Goal: Entertainment & Leisure: Consume media (video, audio)

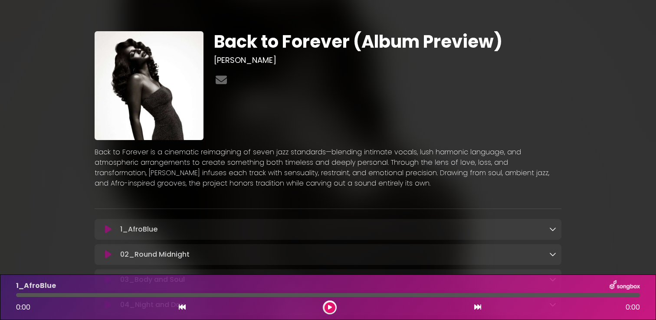
click at [106, 228] on icon at bounding box center [108, 229] width 7 height 9
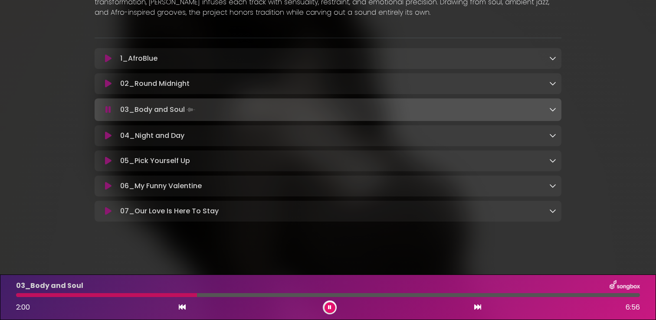
scroll to position [174, 0]
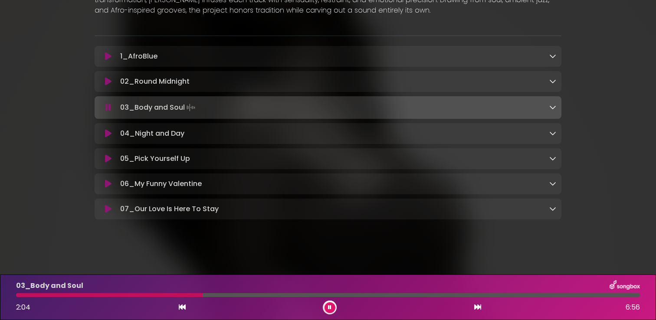
click at [554, 107] on icon at bounding box center [552, 107] width 7 height 7
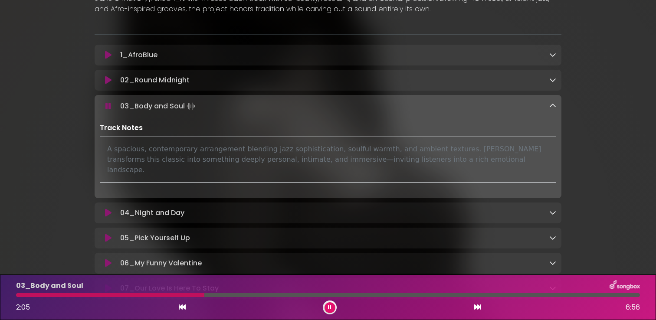
click at [553, 83] on icon at bounding box center [552, 79] width 7 height 7
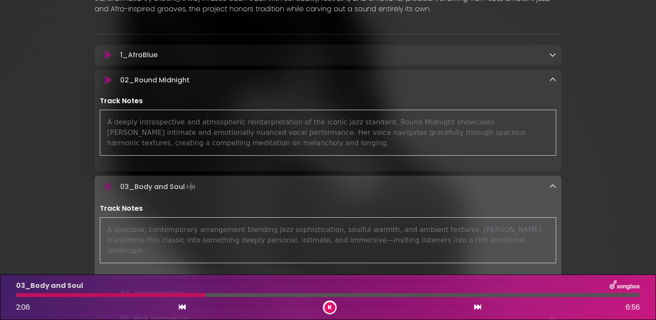
click at [552, 61] on div "1_AfroBlue Loading Track... Name" at bounding box center [328, 55] width 467 height 21
click at [552, 56] on icon at bounding box center [552, 54] width 7 height 7
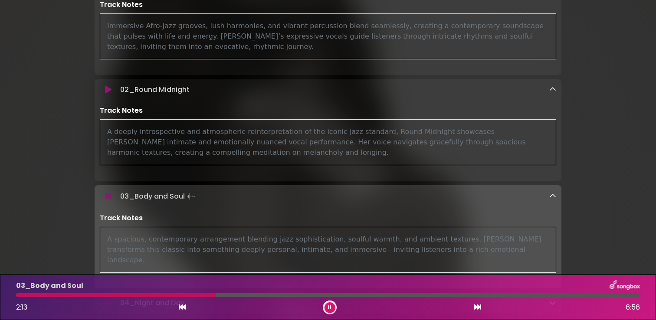
scroll to position [406, 0]
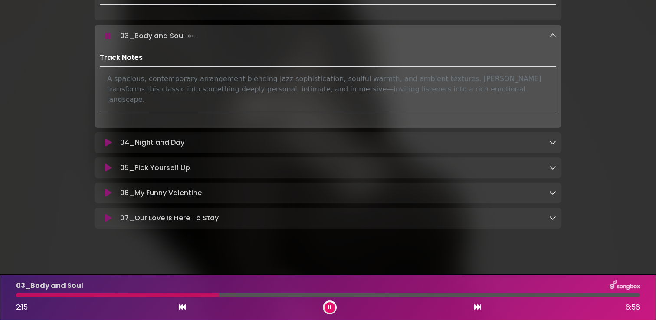
click at [556, 139] on icon at bounding box center [552, 142] width 7 height 7
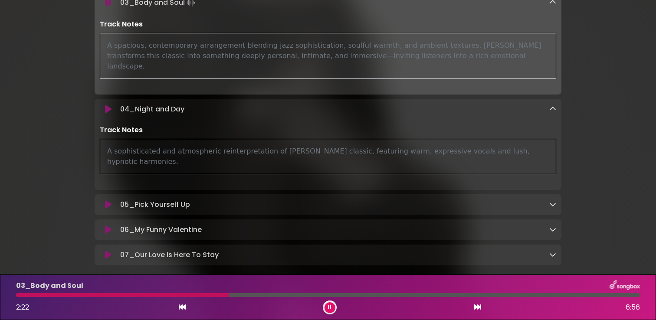
scroll to position [466, 0]
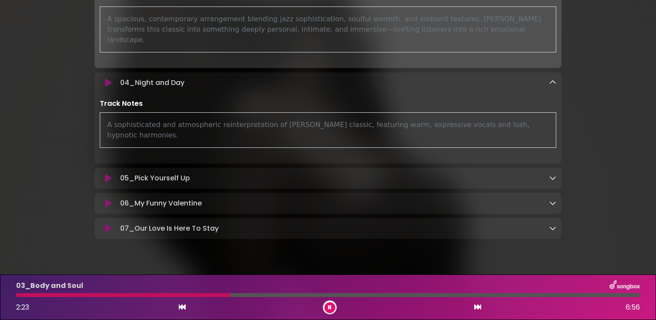
click at [554, 174] on icon at bounding box center [552, 177] width 7 height 7
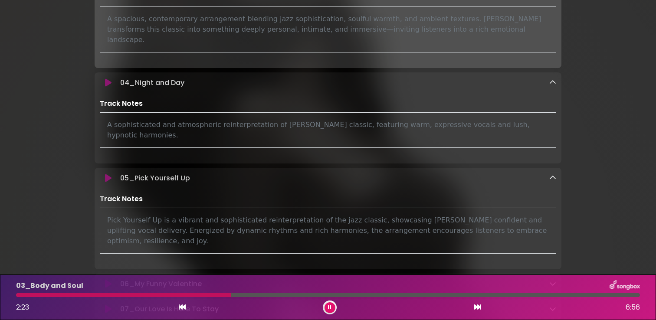
scroll to position [536, 0]
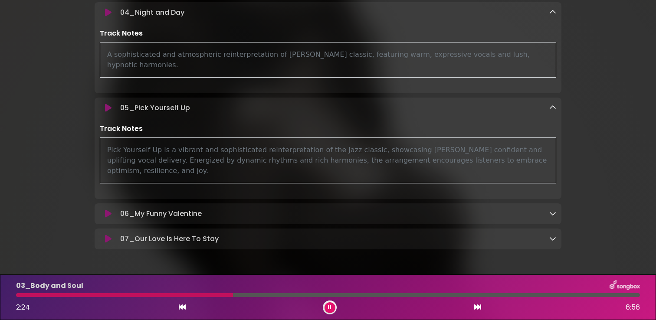
click at [553, 210] on icon at bounding box center [552, 213] width 7 height 7
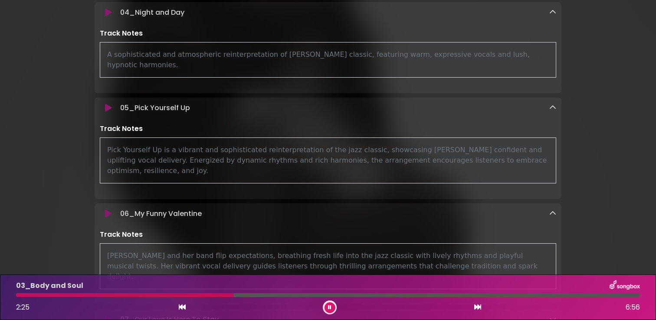
scroll to position [607, 0]
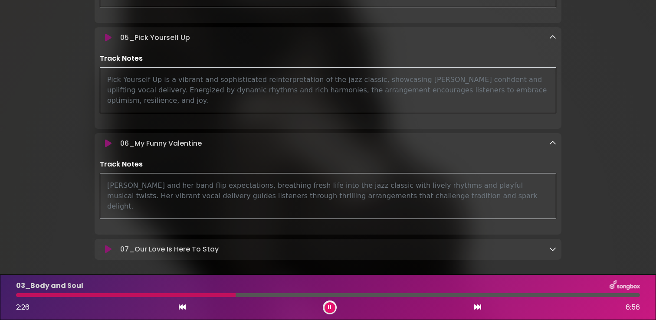
click at [552, 246] on icon at bounding box center [552, 249] width 7 height 7
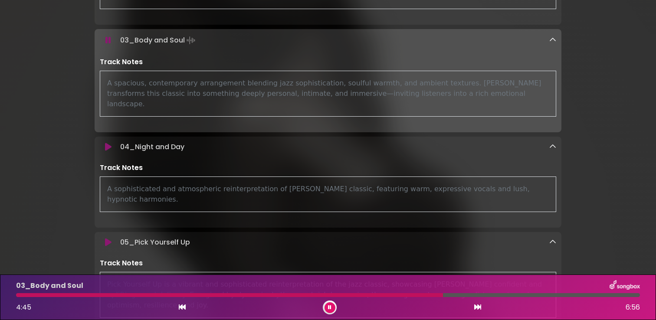
scroll to position [424, 0]
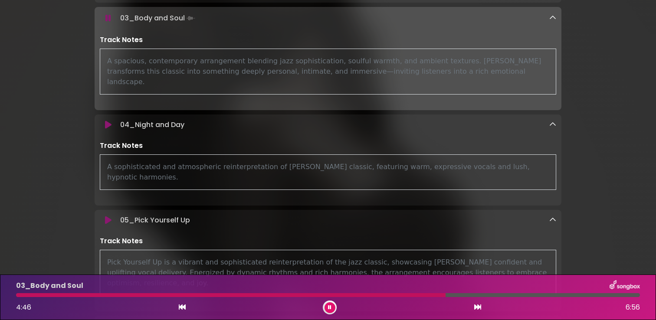
click at [331, 305] on icon at bounding box center [329, 307] width 3 height 5
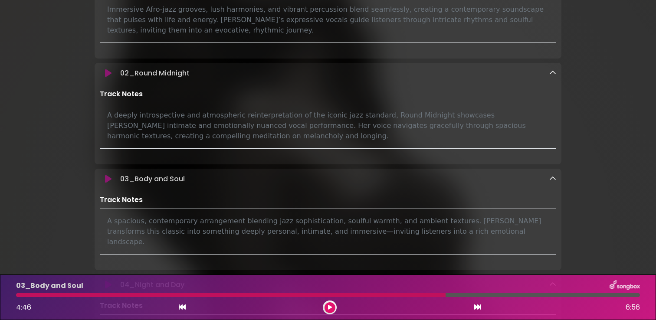
scroll to position [0, 0]
